Goal: Use online tool/utility: Utilize a website feature to perform a specific function

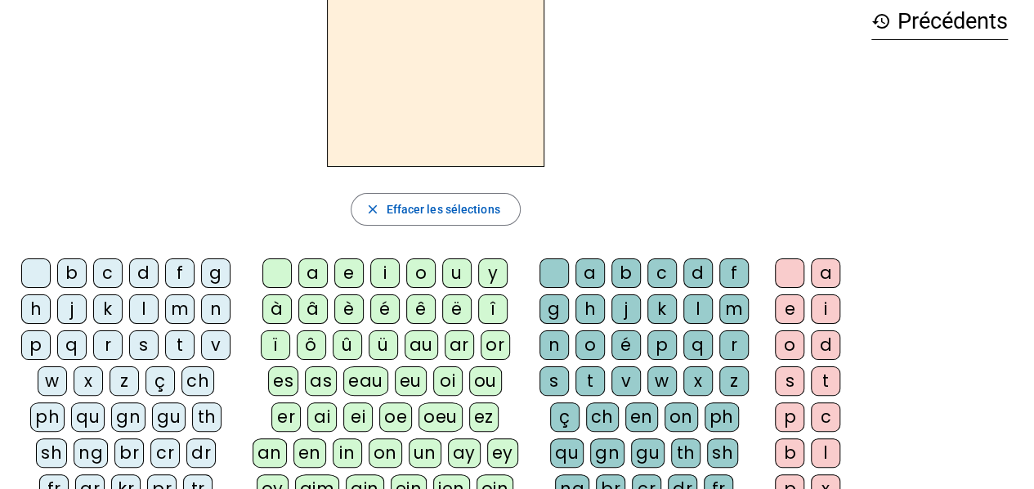
scroll to position [164, 0]
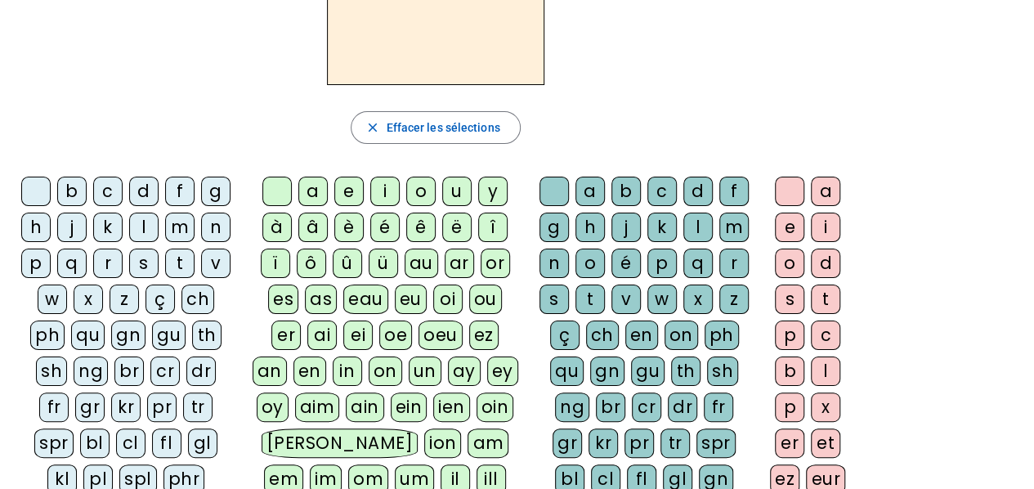
click at [38, 221] on div "h" at bounding box center [35, 227] width 29 height 29
click at [420, 258] on div "au" at bounding box center [422, 263] width 34 height 29
click at [835, 289] on div "t" at bounding box center [825, 299] width 29 height 29
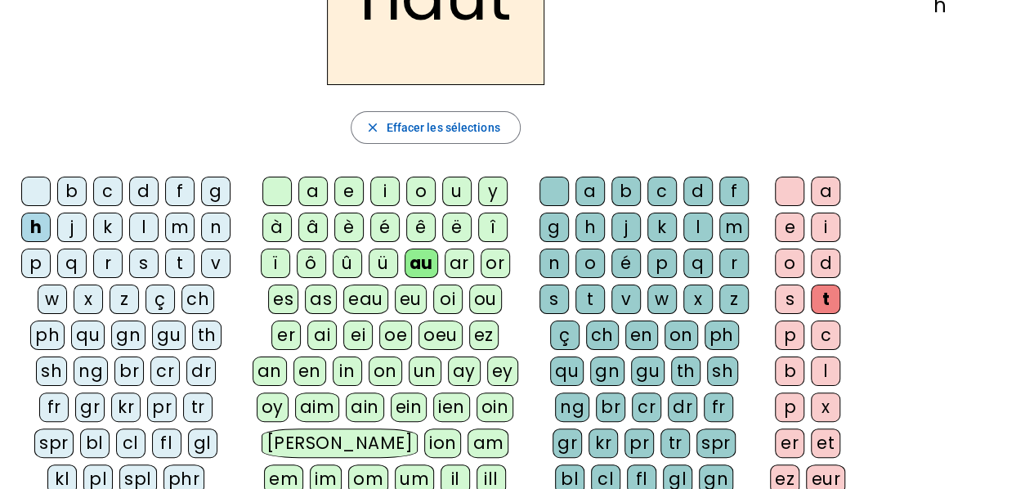
scroll to position [82, 0]
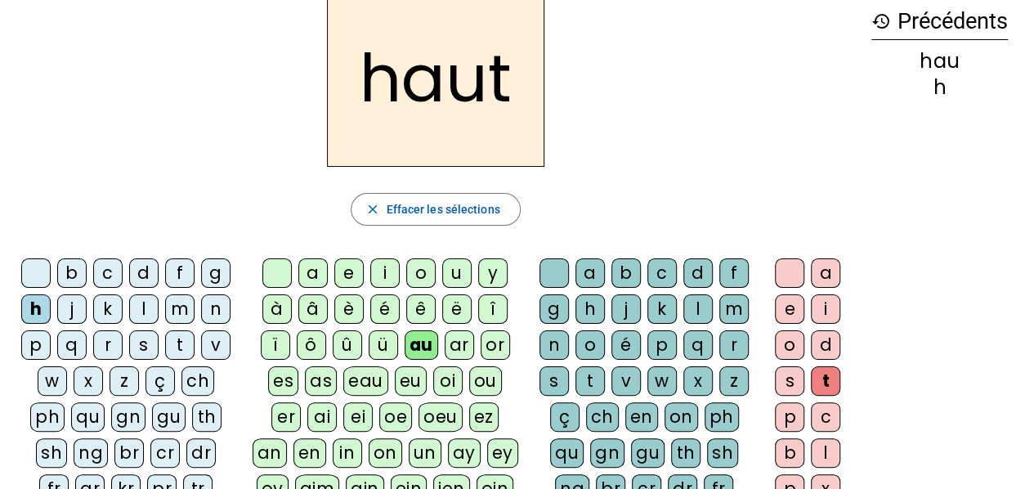
click at [137, 334] on div "s" at bounding box center [143, 344] width 29 height 29
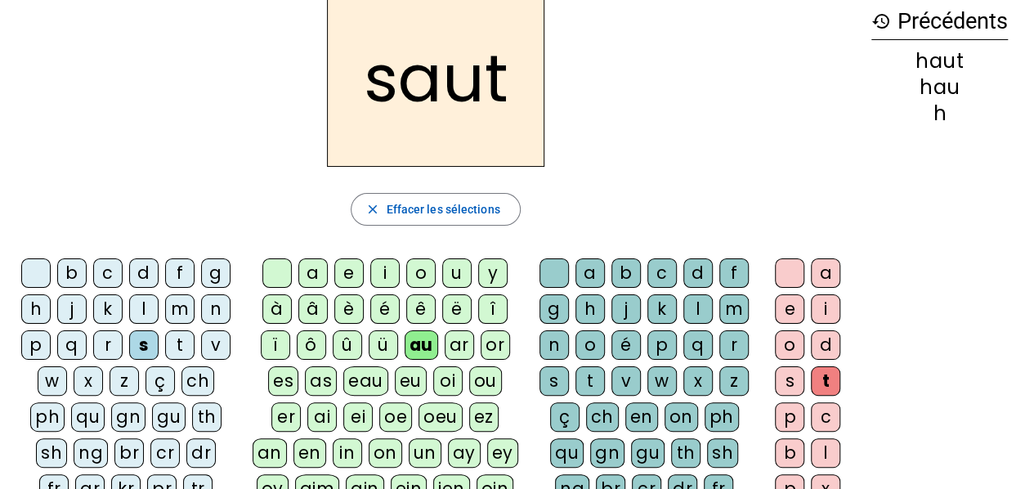
click at [177, 279] on div "f" at bounding box center [179, 272] width 29 height 29
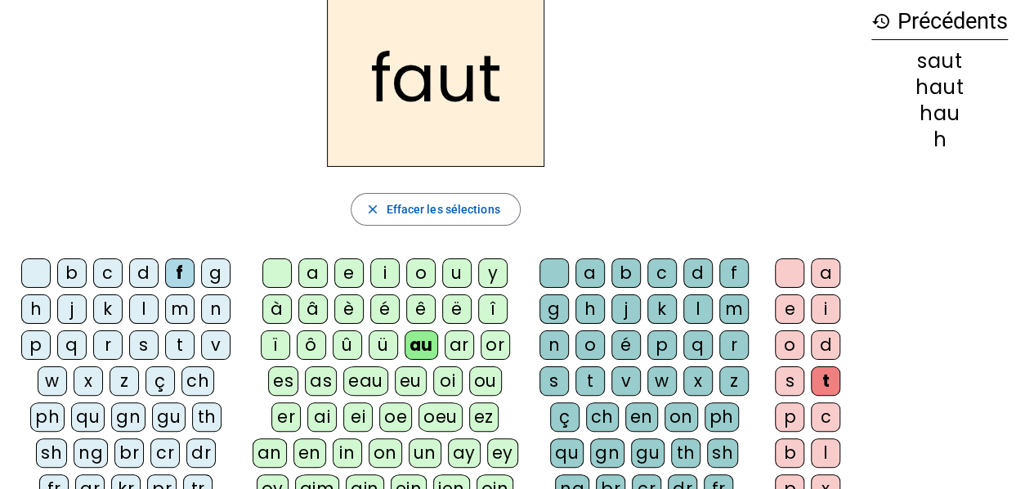
click at [787, 308] on div "e" at bounding box center [789, 308] width 29 height 29
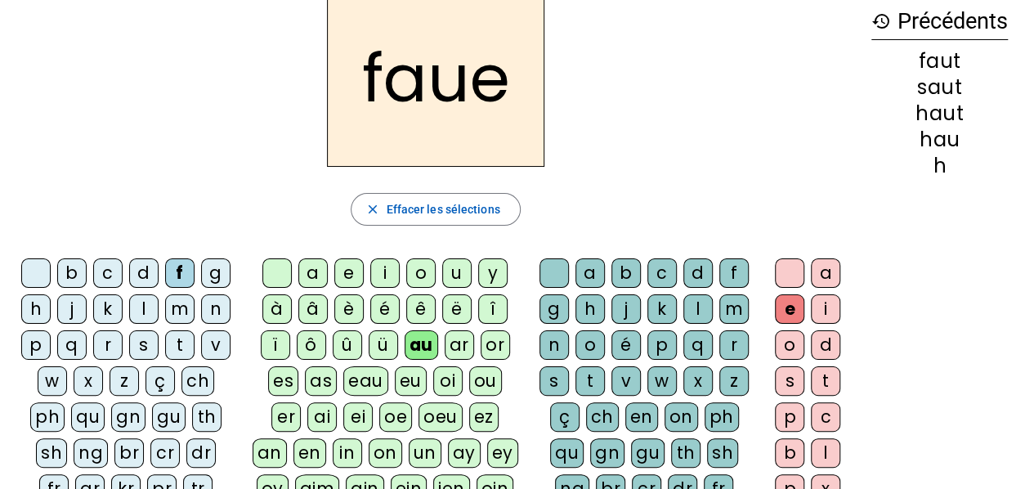
click at [594, 381] on div "t" at bounding box center [590, 380] width 29 height 29
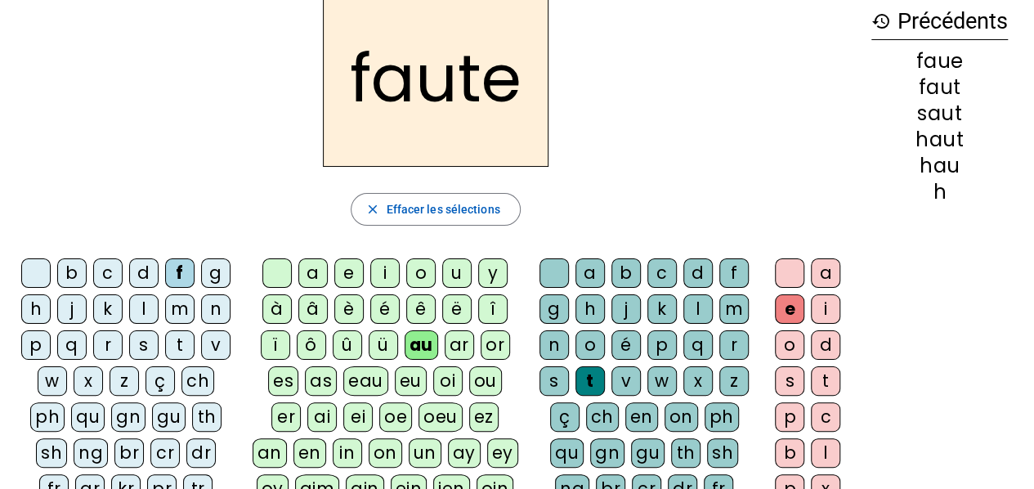
click at [785, 304] on div "e" at bounding box center [789, 308] width 29 height 29
click at [139, 342] on div "s" at bounding box center [143, 344] width 29 height 29
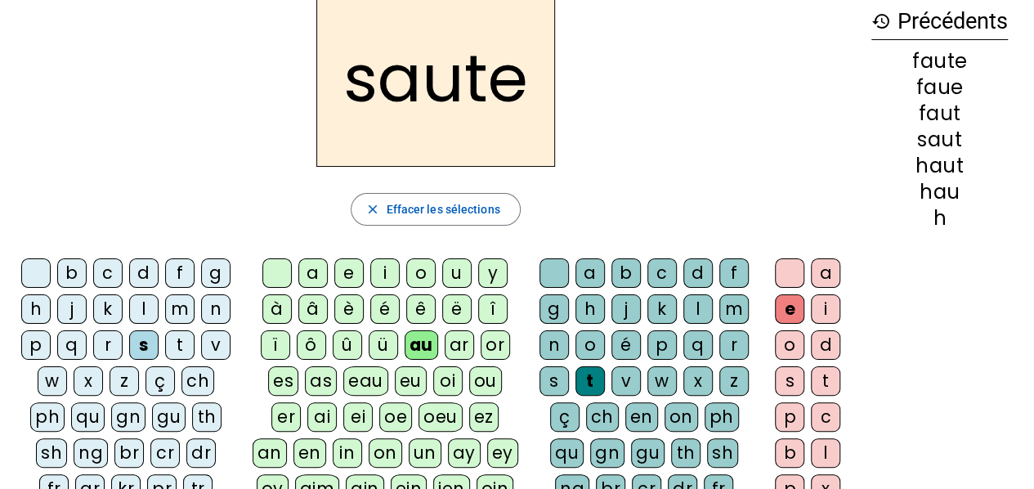
click at [41, 302] on div "h" at bounding box center [35, 308] width 29 height 29
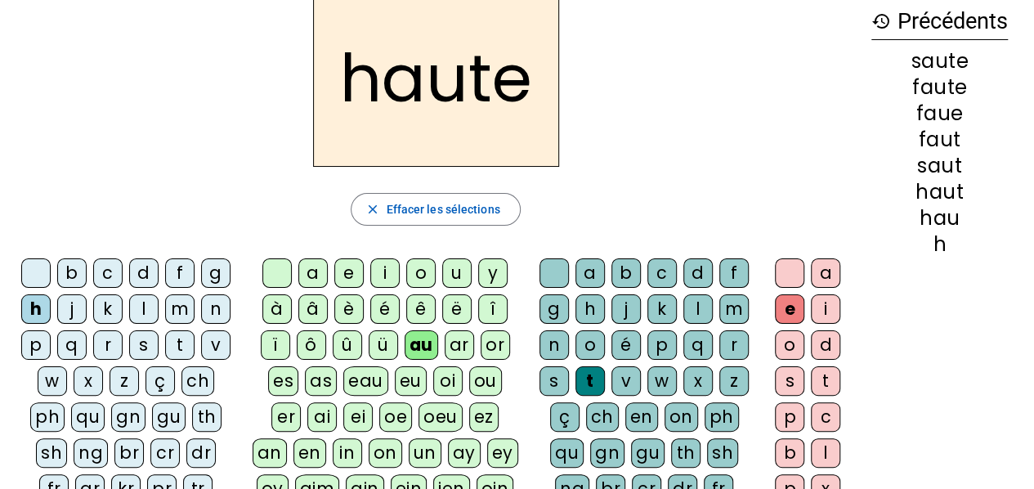
click at [187, 267] on div "f" at bounding box center [179, 272] width 29 height 29
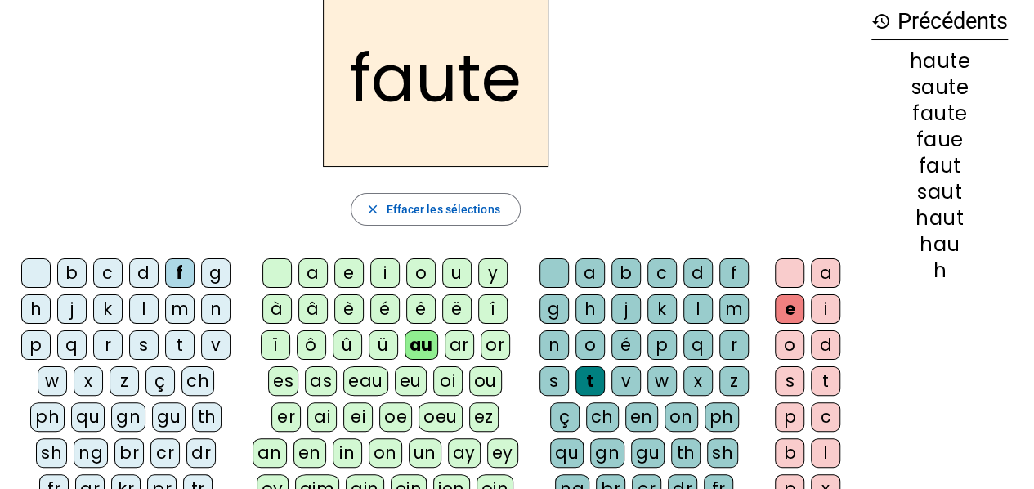
click at [554, 336] on div "n" at bounding box center [554, 344] width 29 height 29
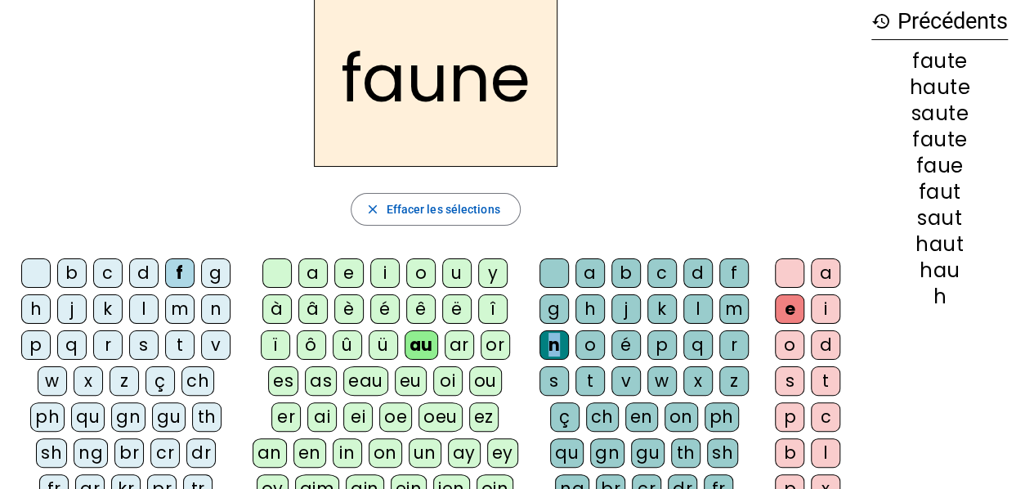
click at [554, 336] on div "n" at bounding box center [554, 344] width 29 height 29
click at [387, 277] on div "i" at bounding box center [384, 272] width 29 height 29
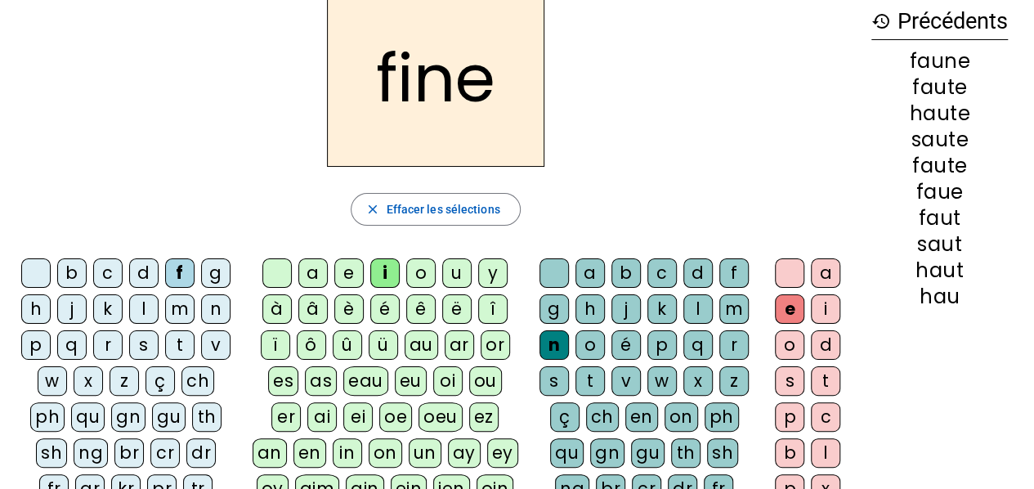
click at [692, 310] on div "l" at bounding box center [698, 308] width 29 height 29
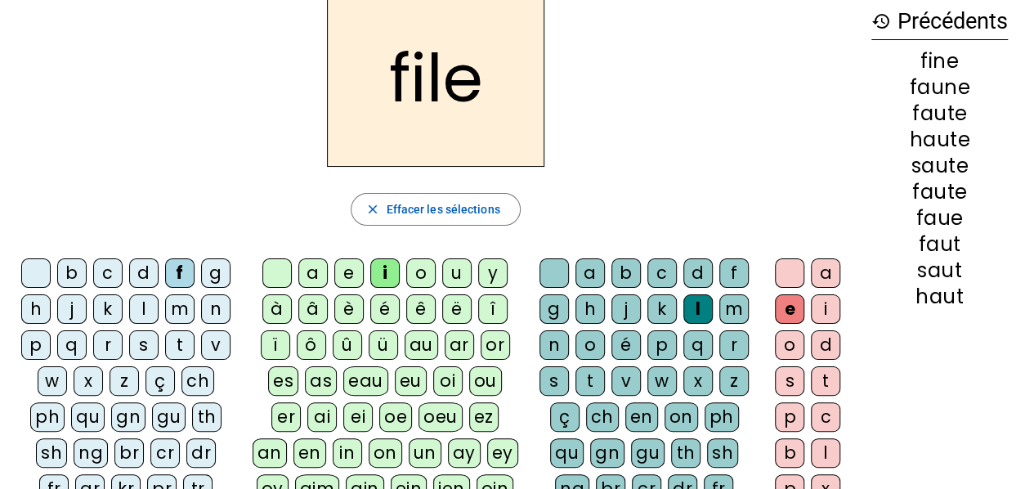
click at [75, 267] on div "b" at bounding box center [71, 272] width 29 height 29
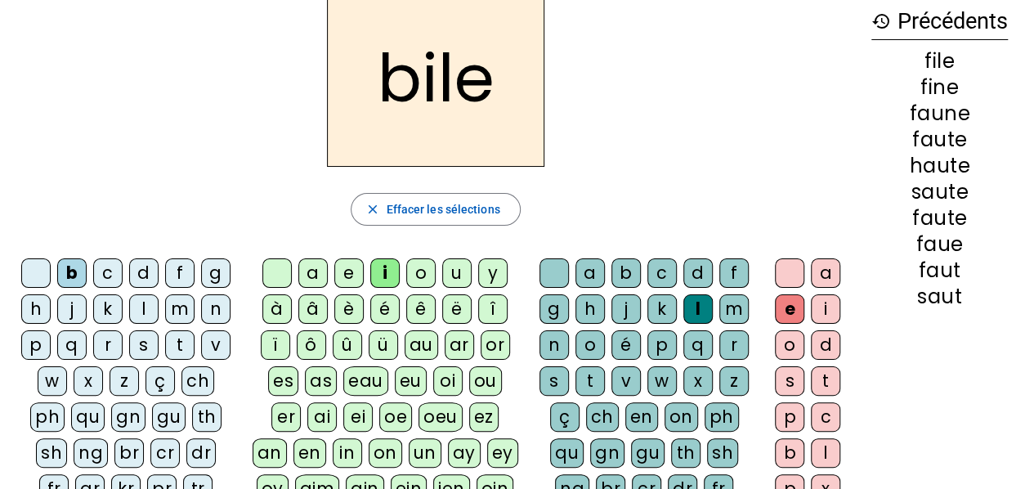
click at [143, 339] on div "s" at bounding box center [143, 344] width 29 height 29
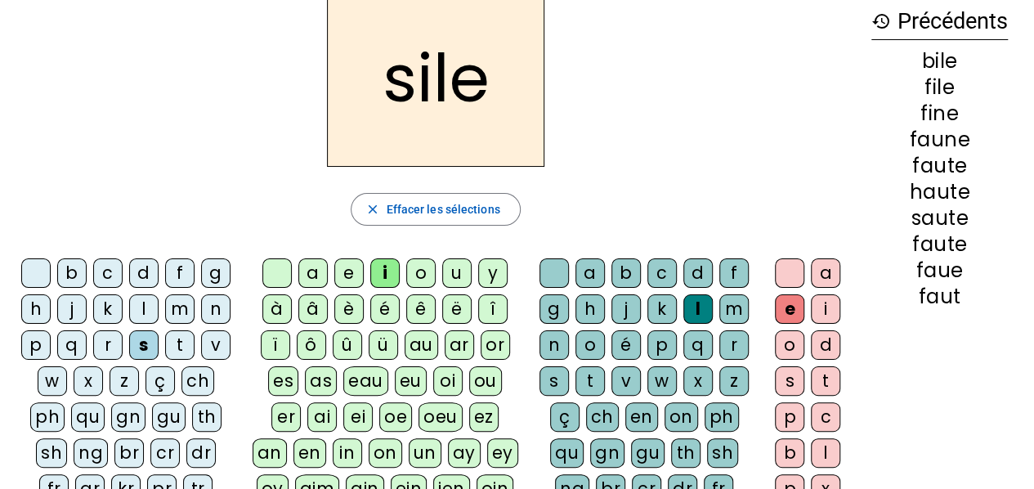
click at [74, 277] on div "b" at bounding box center [71, 272] width 29 height 29
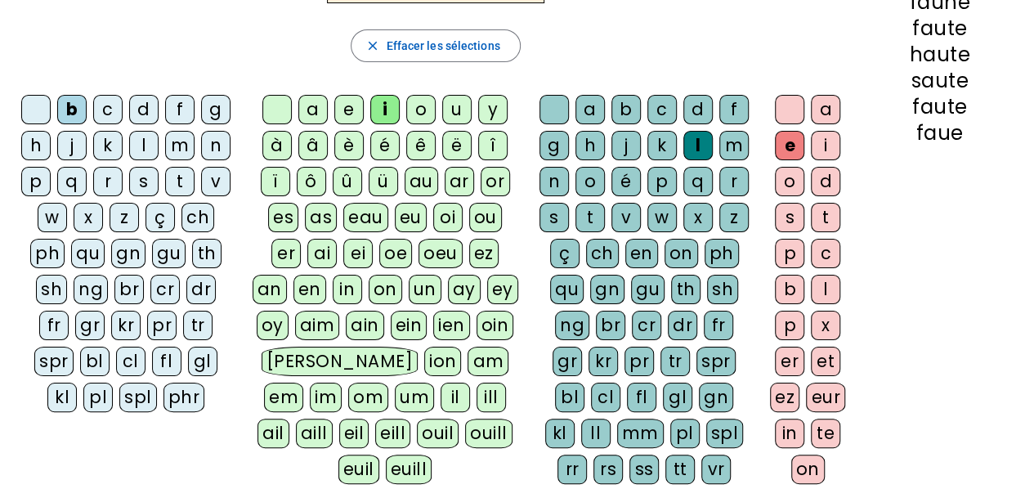
scroll to position [164, 0]
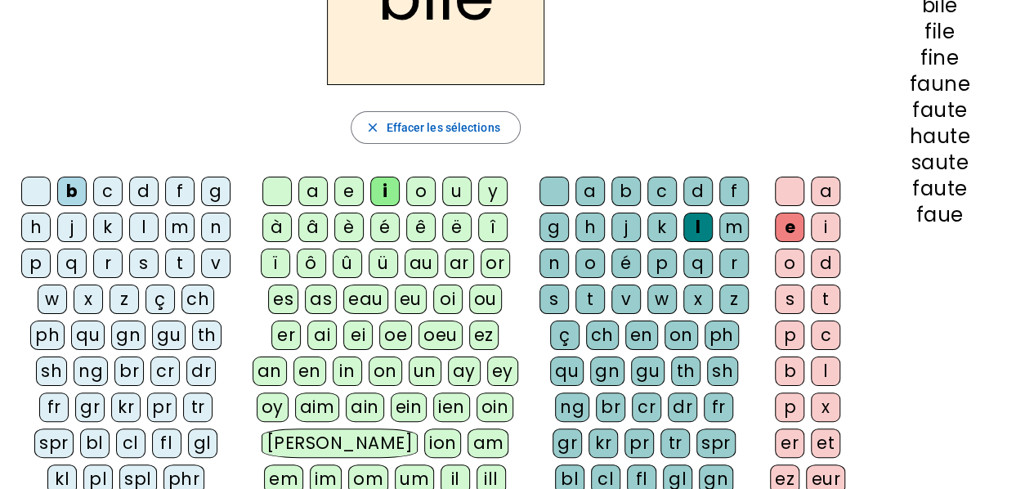
click at [563, 293] on div "s" at bounding box center [554, 299] width 29 height 29
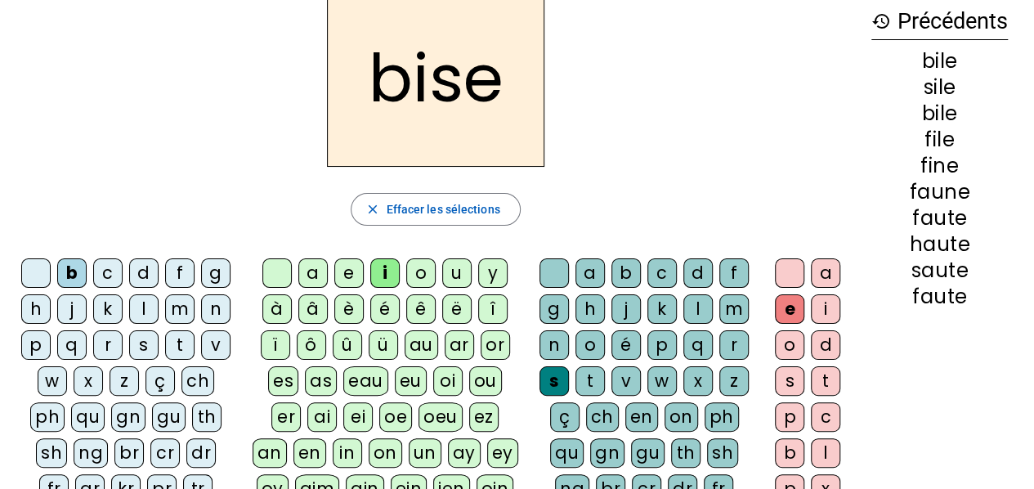
scroll to position [0, 0]
